Goal: Information Seeking & Learning: Learn about a topic

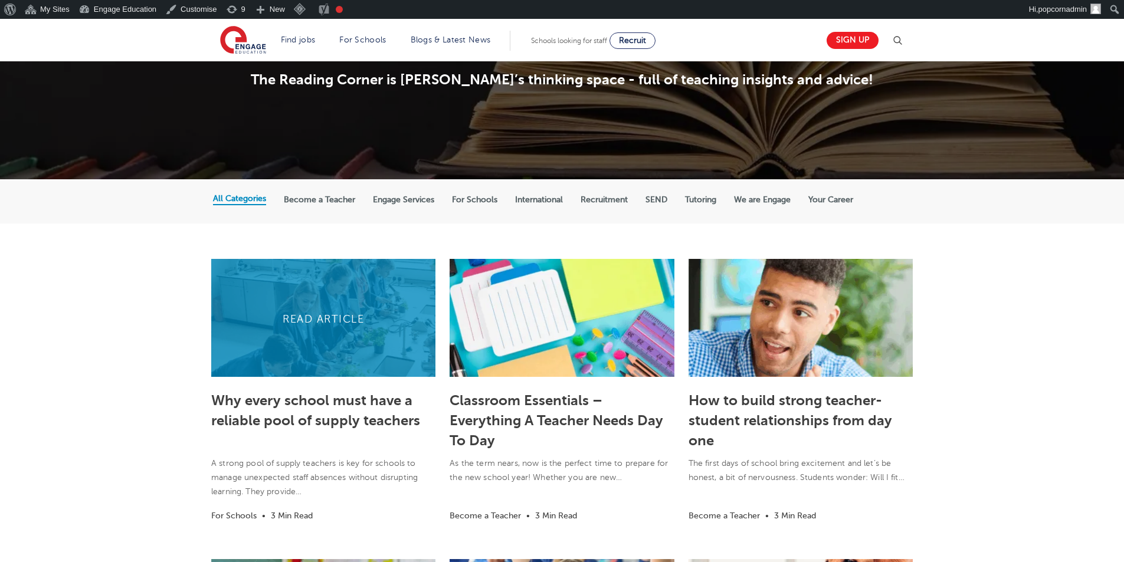
scroll to position [119, 0]
click at [346, 301] on link at bounding box center [323, 317] width 224 height 118
